Goal: Task Accomplishment & Management: Use online tool/utility

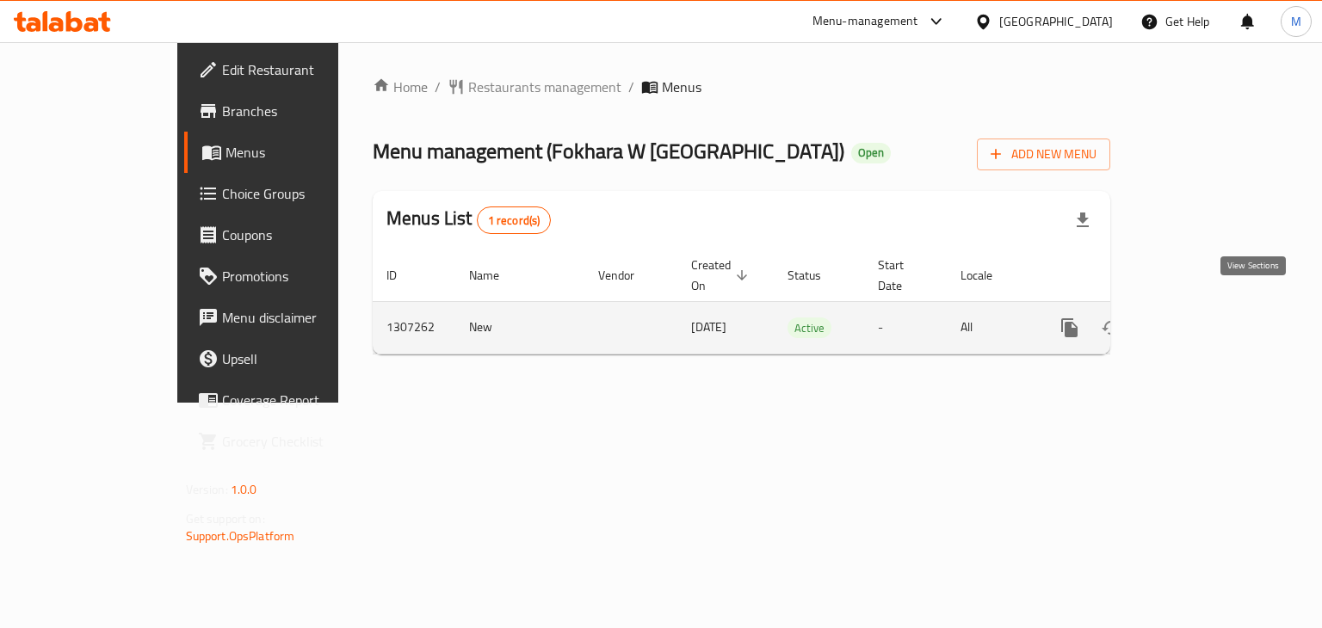
click at [1204, 318] on icon "enhanced table" at bounding box center [1194, 328] width 21 height 21
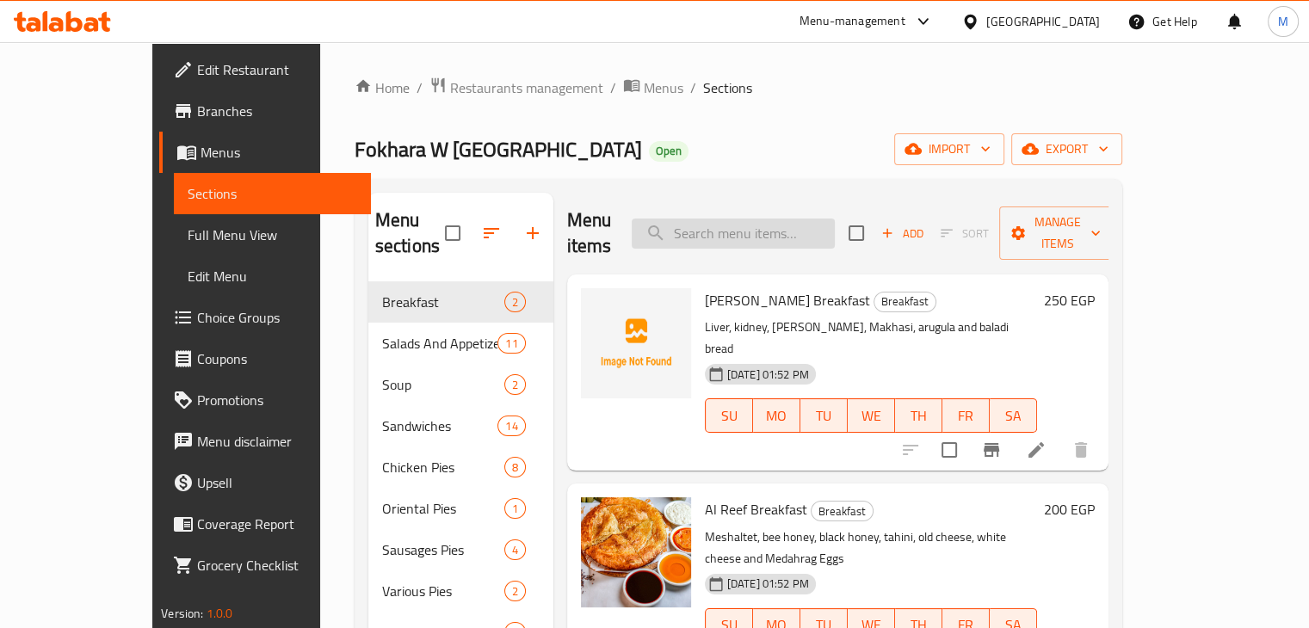
click at [754, 219] on input "search" at bounding box center [733, 234] width 203 height 30
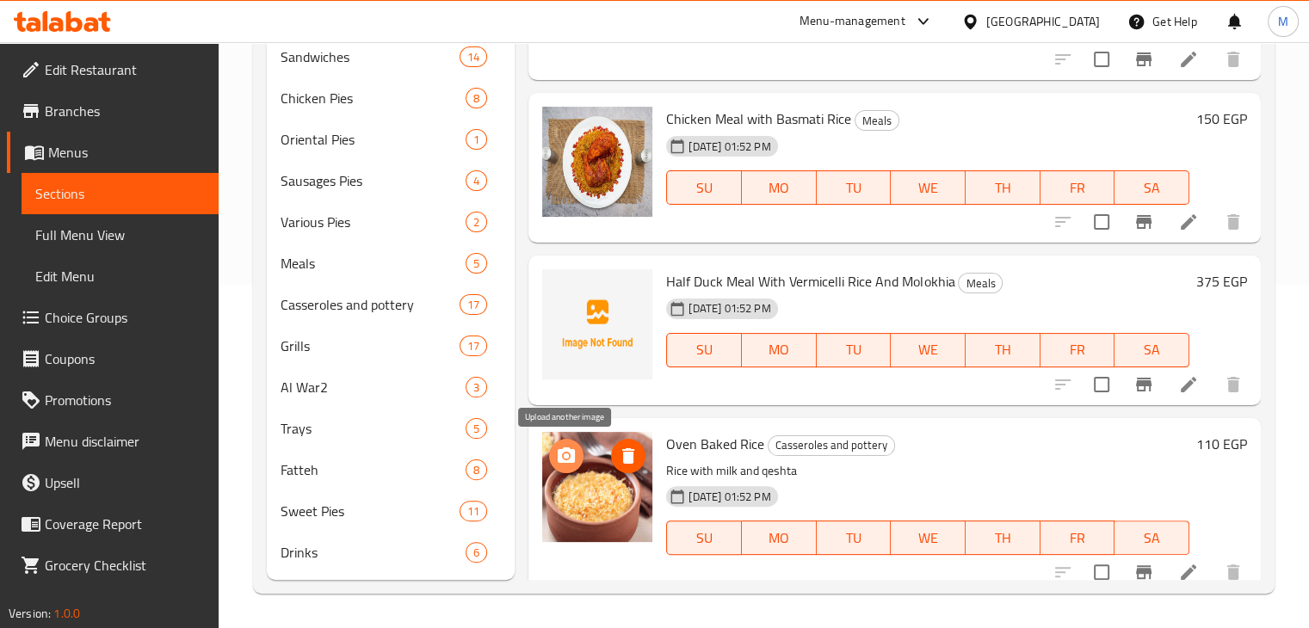
click at [571, 465] on icon "upload picture" at bounding box center [566, 456] width 21 height 21
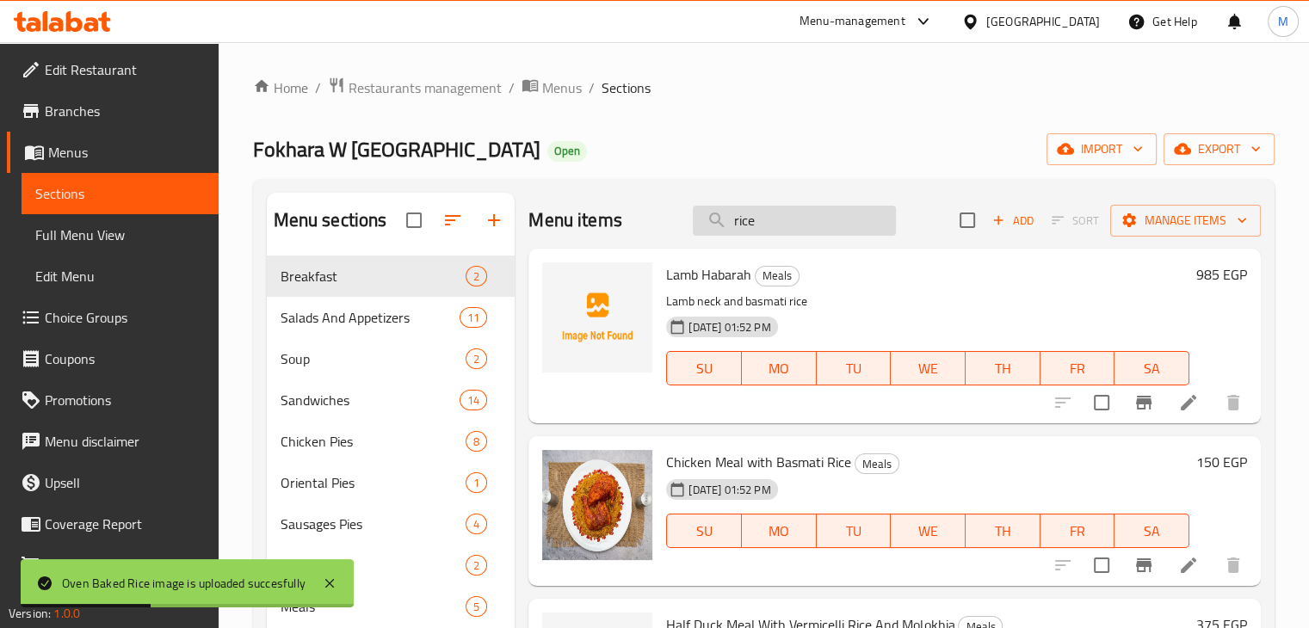
click at [766, 207] on input "rice" at bounding box center [794, 221] width 203 height 30
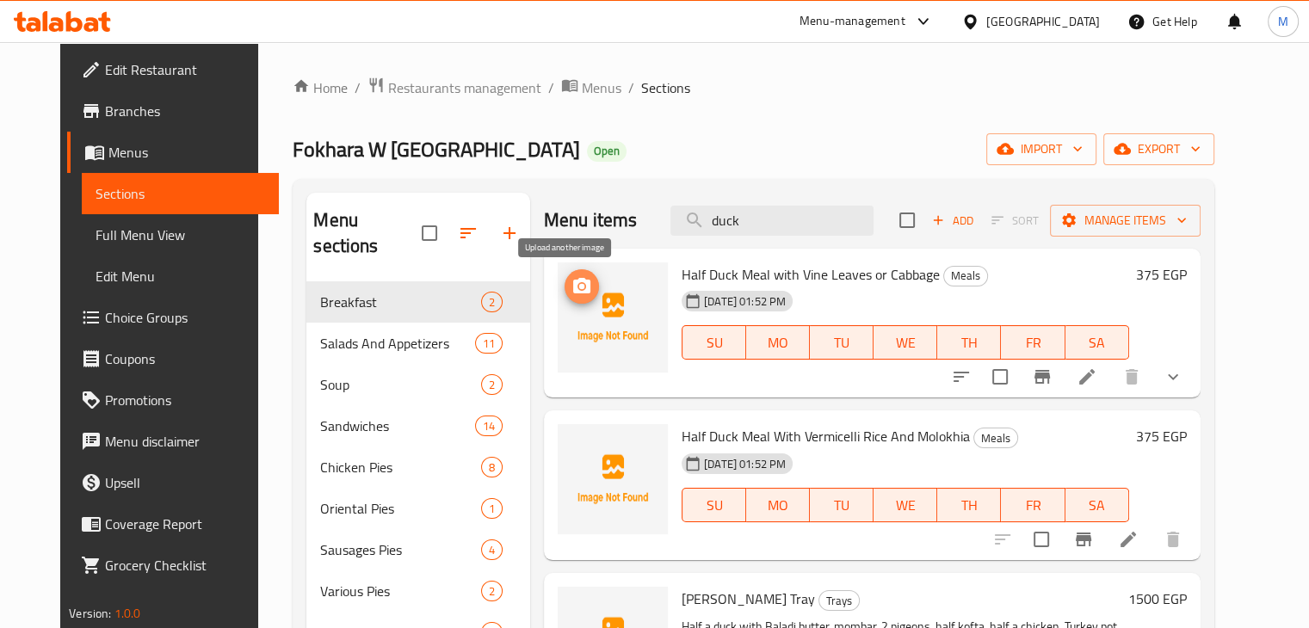
click at [579, 287] on circle "upload picture" at bounding box center [581, 286] width 5 height 5
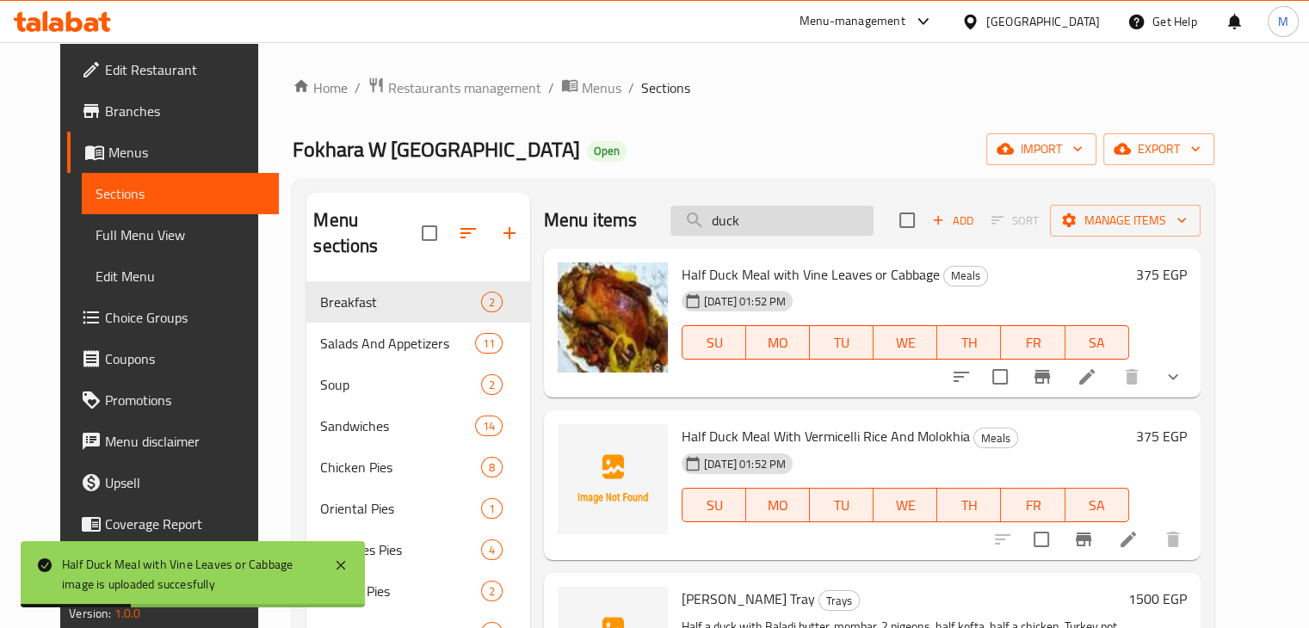
click at [761, 214] on input "duck" at bounding box center [772, 221] width 203 height 30
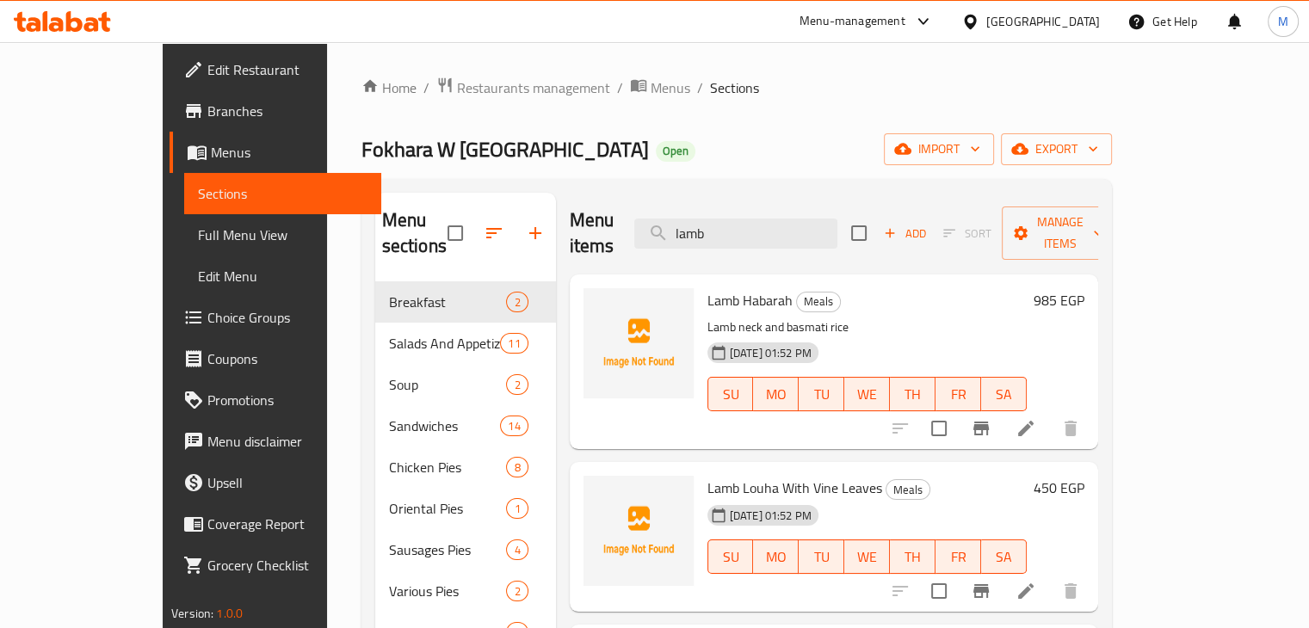
type input "lamb"
click at [902, 317] on p "Lamb neck and basmati rice" at bounding box center [867, 328] width 319 height 22
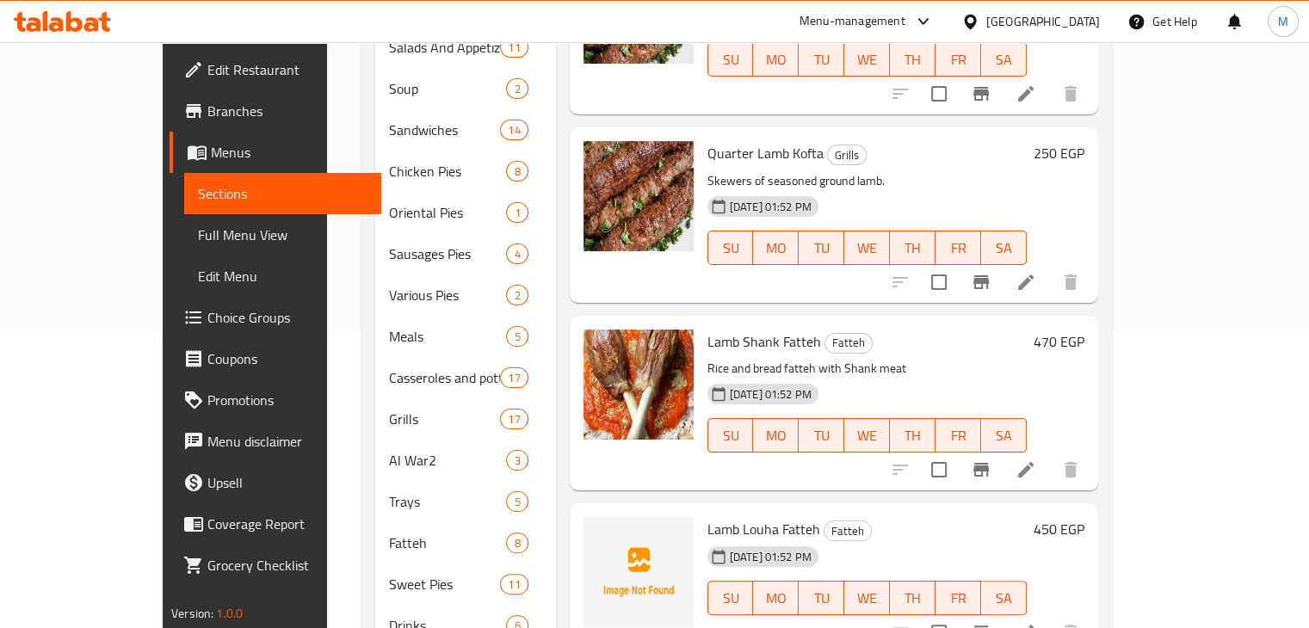
scroll to position [343, 0]
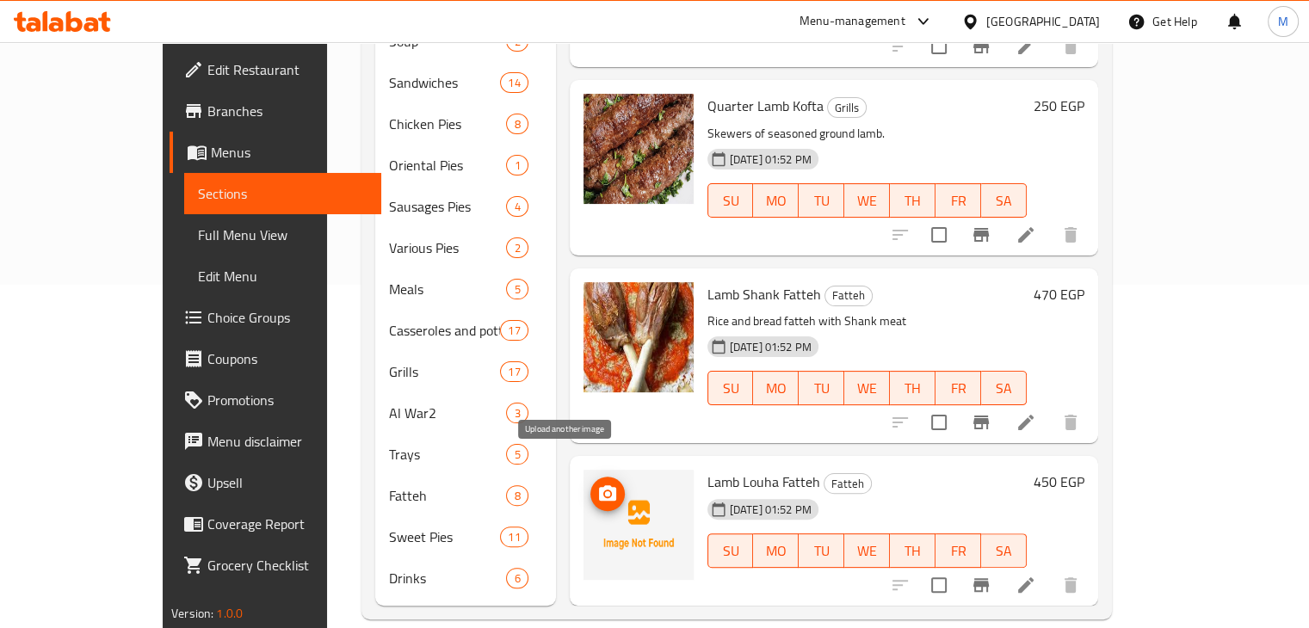
click at [604, 492] on circle "upload picture" at bounding box center [606, 494] width 5 height 5
